Goal: Task Accomplishment & Management: Use online tool/utility

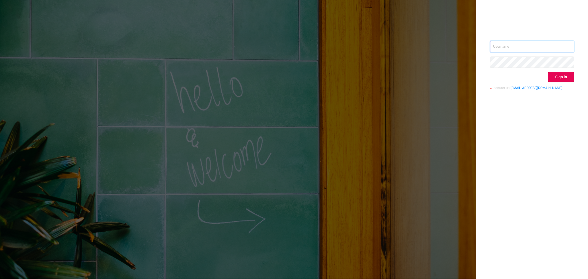
type input "[PERSON_NAME][EMAIL_ADDRESS][DOMAIN_NAME]"
click at [558, 79] on button "Sign in" at bounding box center [561, 77] width 26 height 10
click at [556, 76] on div "Sign in" at bounding box center [532, 77] width 84 height 10
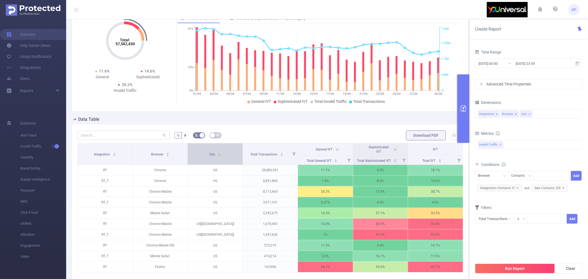
scroll to position [61, 0]
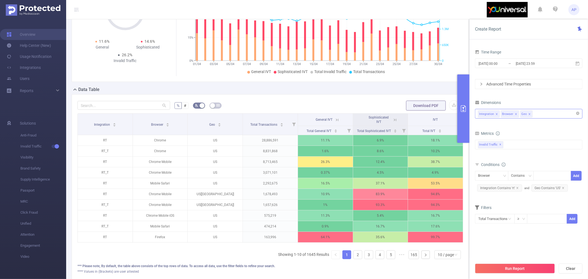
click at [536, 112] on div "Integration Browser Geo" at bounding box center [528, 113] width 101 height 9
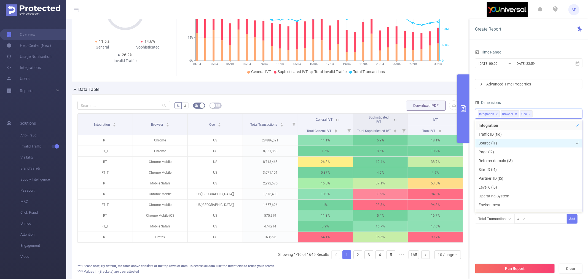
click at [510, 142] on li "Source (l1)" at bounding box center [528, 143] width 107 height 9
click at [509, 153] on li "Page (l2)" at bounding box center [528, 151] width 107 height 9
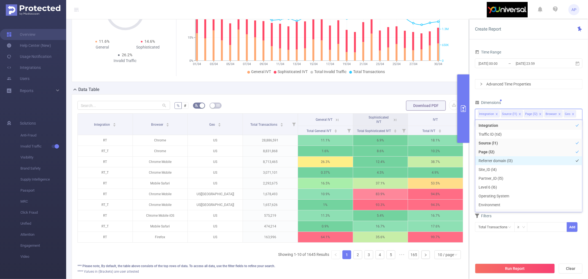
click at [517, 159] on li "Referrer domain (l3)" at bounding box center [528, 160] width 107 height 9
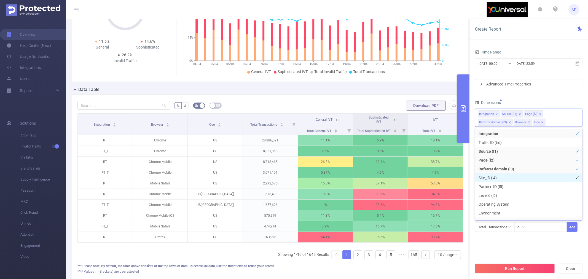
scroll to position [31, 0]
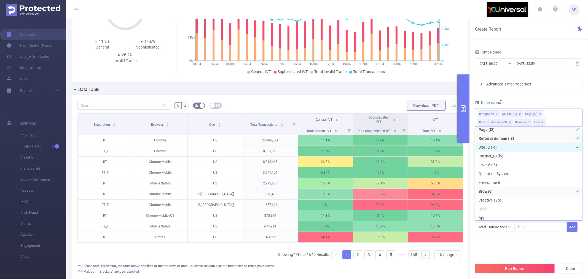
click at [515, 146] on li "Site_ID (l4)" at bounding box center [528, 147] width 107 height 9
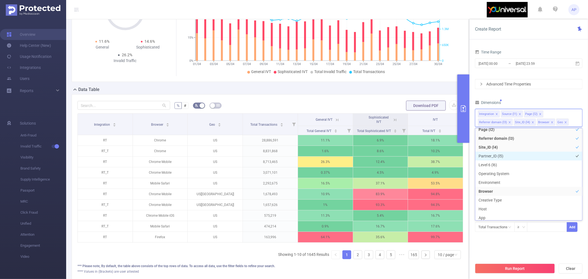
click at [515, 156] on li "Partner_ID (l5)" at bounding box center [528, 156] width 107 height 9
click at [511, 164] on li "Level 6 (l6)" at bounding box center [528, 164] width 107 height 9
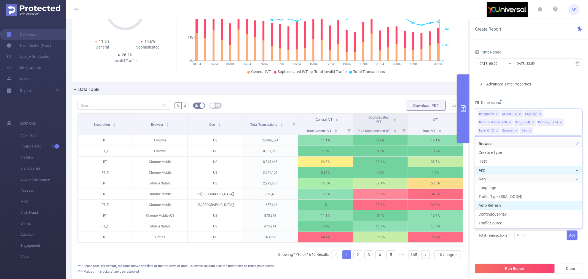
scroll to position [0, 0]
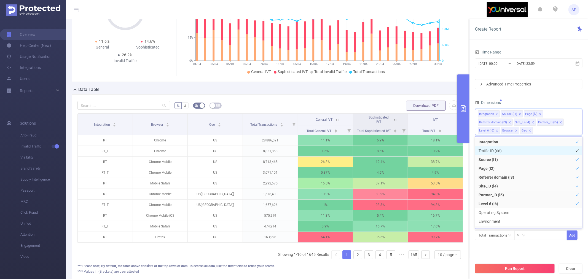
click at [524, 148] on li "Traffic ID (tid)" at bounding box center [528, 150] width 107 height 9
click at [543, 93] on div "Time Range [DATE] 00:00 _ [DATE] 23:59 Advanced Time Properties Dimensions Inte…" at bounding box center [529, 147] width 108 height 199
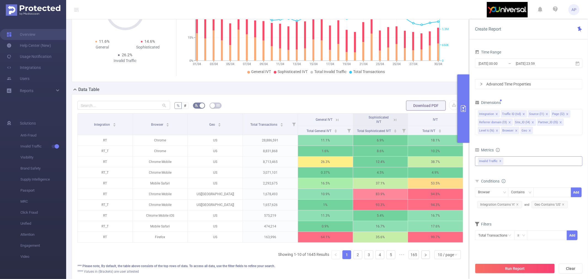
click at [511, 161] on div "Invalid Traffic ✕" at bounding box center [529, 161] width 108 height 10
click at [484, 164] on span at bounding box center [484, 163] width 4 height 4
click at [531, 142] on form "Dimensions Integration Traffic ID (tid) Source (l1) Page (l2) Referrer domain (…" at bounding box center [529, 173] width 108 height 149
click at [509, 65] on input "[DATE] 00:00" at bounding box center [500, 63] width 45 height 7
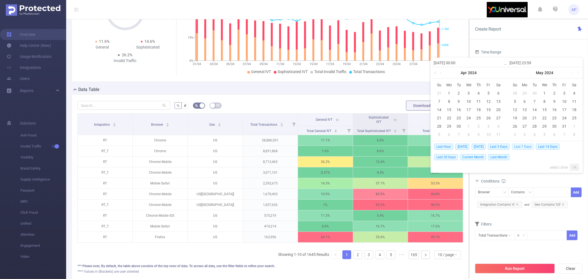
click at [530, 146] on span "Last 7 Days" at bounding box center [523, 147] width 22 height 6
type input "[DATE] 00:00"
type input "[DATE] 23:59"
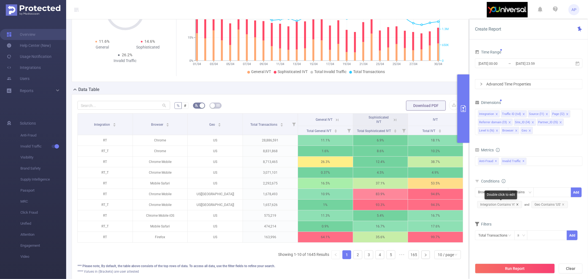
click at [518, 203] on icon "icon: close" at bounding box center [517, 204] width 3 height 3
click at [509, 205] on icon "icon: close" at bounding box center [508, 204] width 3 height 3
click at [498, 191] on div "Browser" at bounding box center [491, 192] width 27 height 9
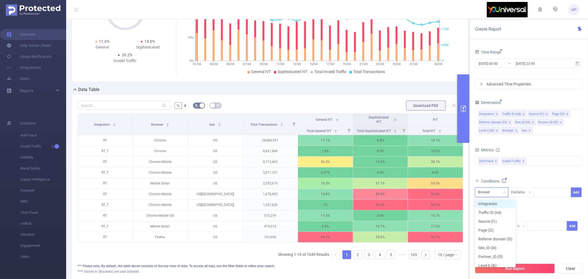
click at [499, 205] on li "Integration" at bounding box center [495, 203] width 41 height 9
click at [547, 193] on div at bounding box center [552, 192] width 32 height 9
click at [500, 200] on div "Integration Contains Add" at bounding box center [529, 194] width 108 height 16
click at [510, 270] on button "Run Report" at bounding box center [515, 269] width 80 height 10
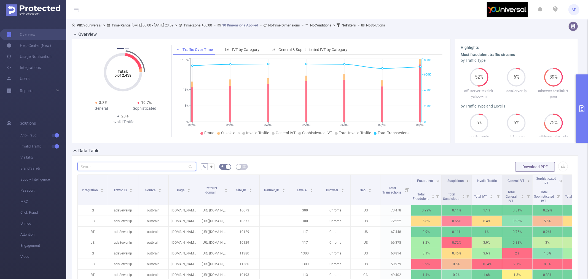
drag, startPoint x: 152, startPoint y: 171, endPoint x: 148, endPoint y: 168, distance: 4.4
click at [151, 170] on input "text" at bounding box center [136, 166] width 119 height 9
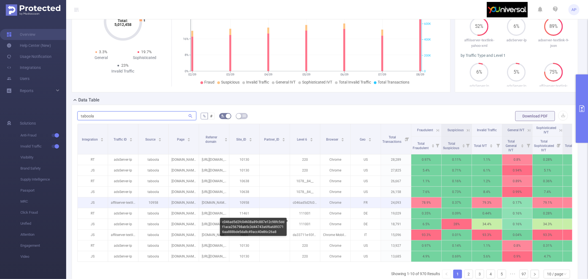
scroll to position [61, 0]
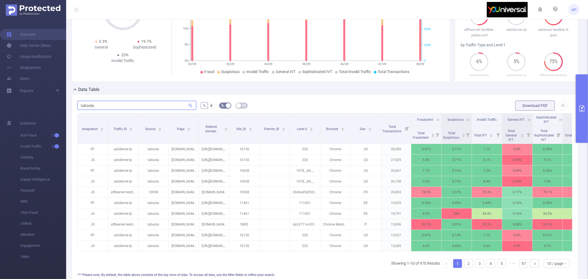
type input "taboola"
click at [580, 104] on button "primary" at bounding box center [582, 108] width 12 height 68
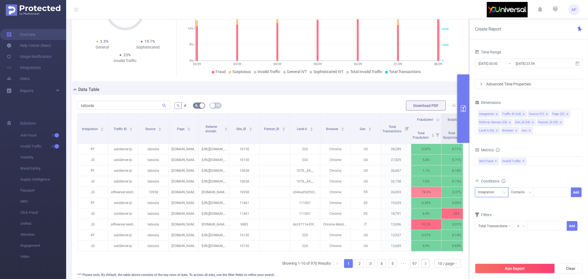
click at [495, 191] on div "Integration" at bounding box center [488, 192] width 20 height 9
click at [496, 221] on li "Source (l1)" at bounding box center [495, 221] width 41 height 9
click at [552, 194] on div at bounding box center [552, 192] width 32 height 9
type input "taboola"
click at [552, 203] on li "taboola" at bounding box center [551, 203] width 37 height 9
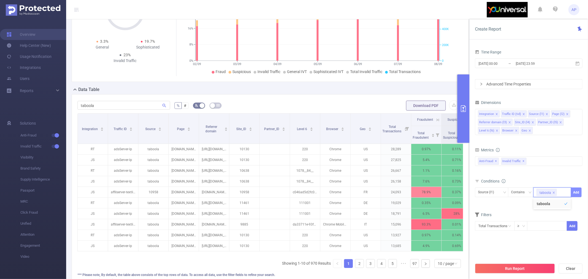
click at [577, 192] on button "Add" at bounding box center [576, 192] width 11 height 10
click at [526, 271] on button "Run Report" at bounding box center [515, 269] width 80 height 10
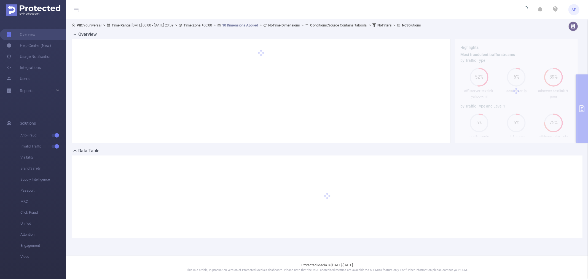
scroll to position [0, 0]
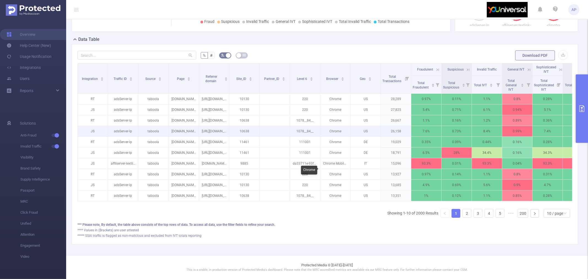
scroll to position [117, 0]
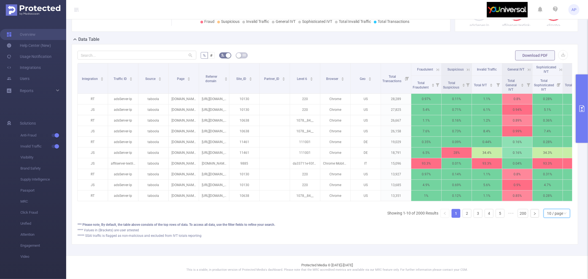
click at [555, 214] on div "10 / page" at bounding box center [555, 213] width 16 height 8
click at [551, 204] on li "50 / page" at bounding box center [552, 208] width 26 height 9
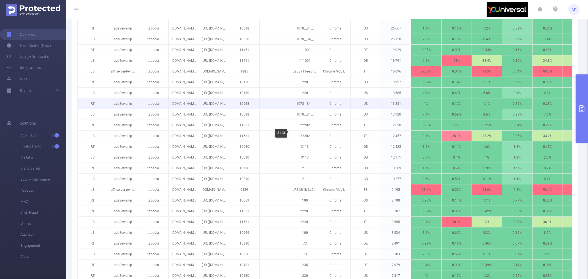
scroll to position [178, 0]
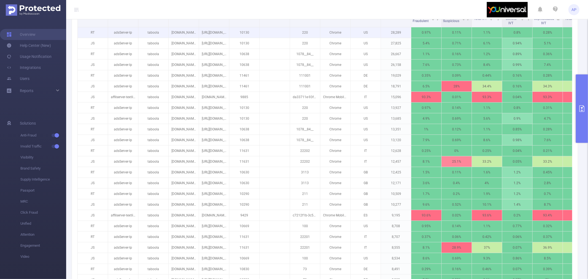
click at [290, 28] on table "Integration Traffic ID Source Page Referrer domain Site_ID Partner_ID Level 6 B…" at bounding box center [335, 281] width 516 height 568
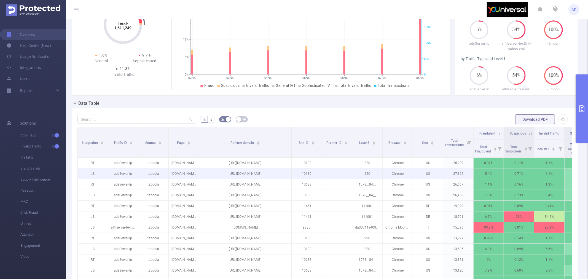
scroll to position [92, 0]
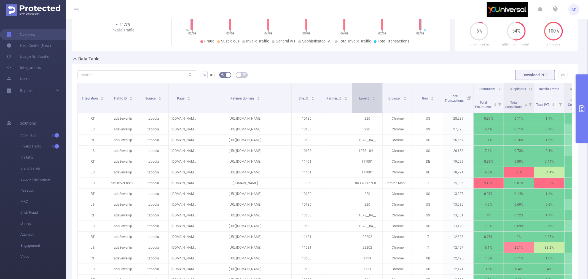
click at [374, 101] on icon "icon: caret-down" at bounding box center [373, 99] width 3 height 3
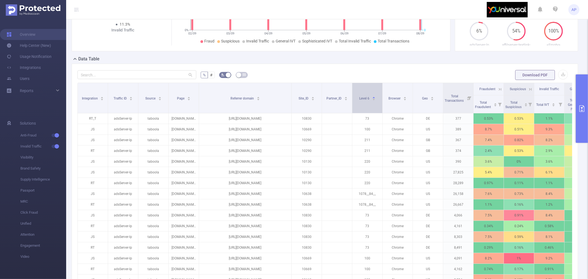
click at [374, 101] on icon "icon: caret-down" at bounding box center [373, 99] width 3 height 3
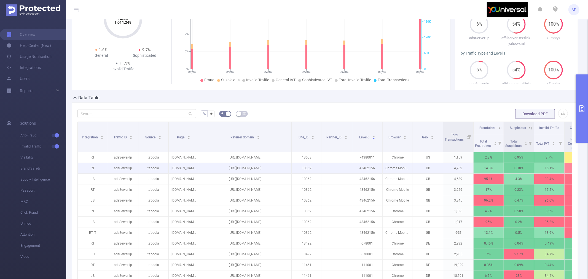
scroll to position [88, 0]
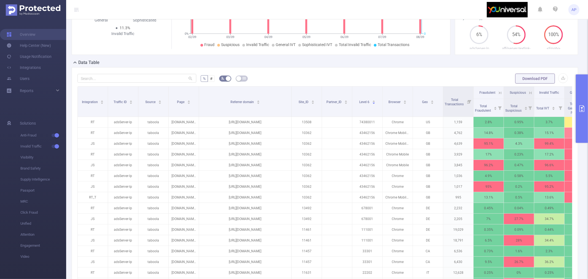
click at [582, 109] on icon "primary" at bounding box center [581, 108] width 5 height 7
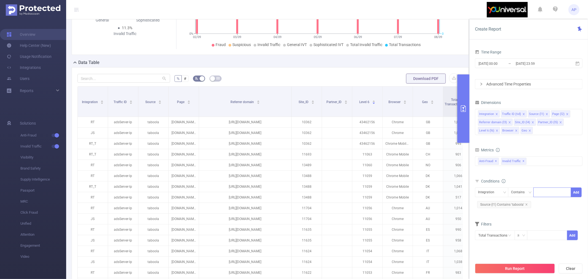
click at [545, 191] on div at bounding box center [552, 192] width 32 height 9
type input "JS"
click at [546, 204] on li "JS" at bounding box center [551, 203] width 37 height 9
click at [575, 191] on button "Add" at bounding box center [576, 192] width 11 height 10
click at [517, 269] on button "Run Report" at bounding box center [515, 269] width 80 height 10
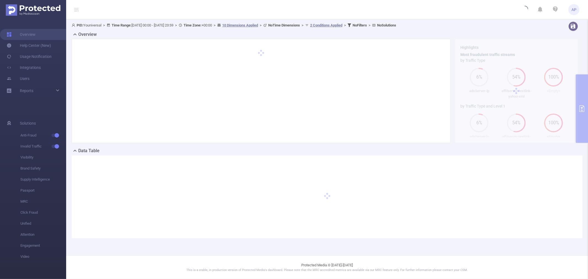
scroll to position [0, 0]
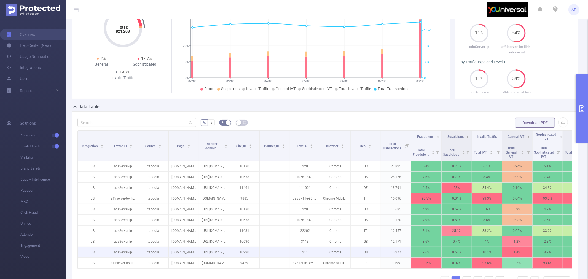
scroll to position [92, 0]
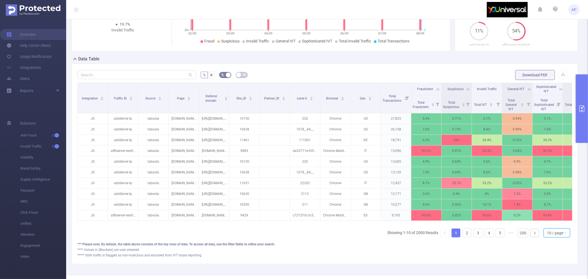
click at [552, 237] on div "10 / page" at bounding box center [555, 233] width 16 height 8
click at [554, 228] on li "50 / page" at bounding box center [552, 228] width 26 height 9
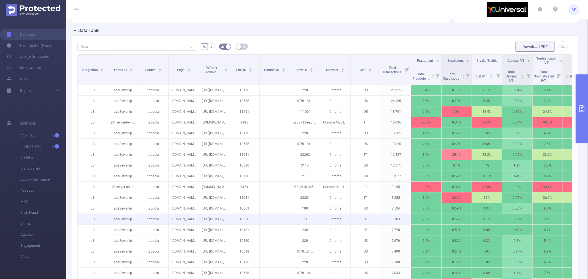
scroll to position [0, 0]
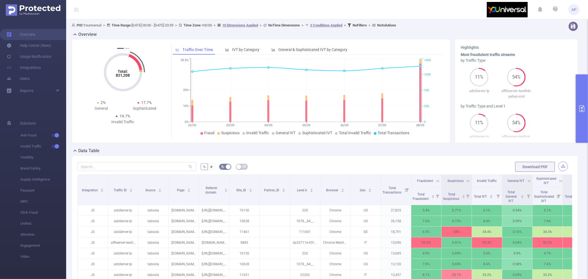
click at [560, 166] on button "button" at bounding box center [563, 167] width 10 height 10
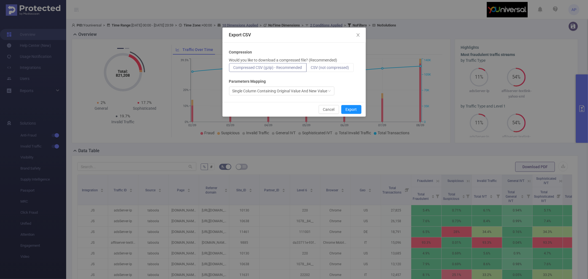
click at [328, 68] on span "CSV (not compressed)" at bounding box center [330, 67] width 38 height 4
click at [311, 69] on input "CSV (not compressed)" at bounding box center [311, 69] width 0 height 0
click at [351, 108] on button "Export" at bounding box center [351, 109] width 20 height 9
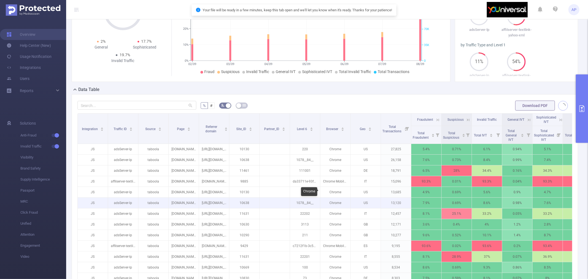
scroll to position [153, 0]
